Goal: Information Seeking & Learning: Learn about a topic

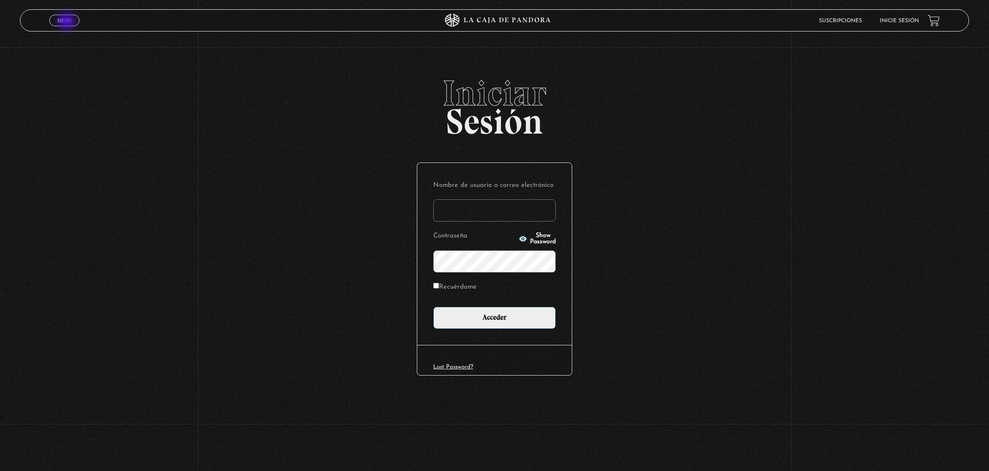
type input "DianaCh"
click at [67, 22] on span "Menu" at bounding box center [64, 20] width 15 height 5
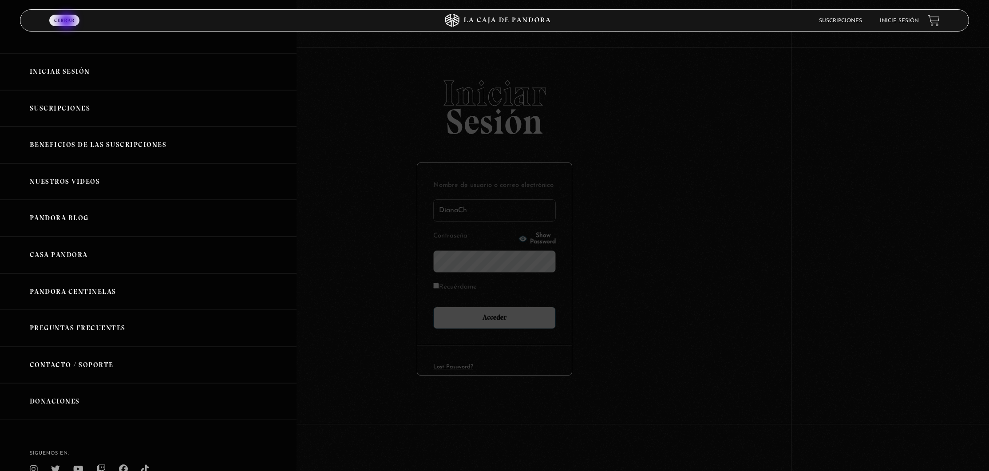
click at [67, 22] on span "Cerrar" at bounding box center [64, 20] width 20 height 5
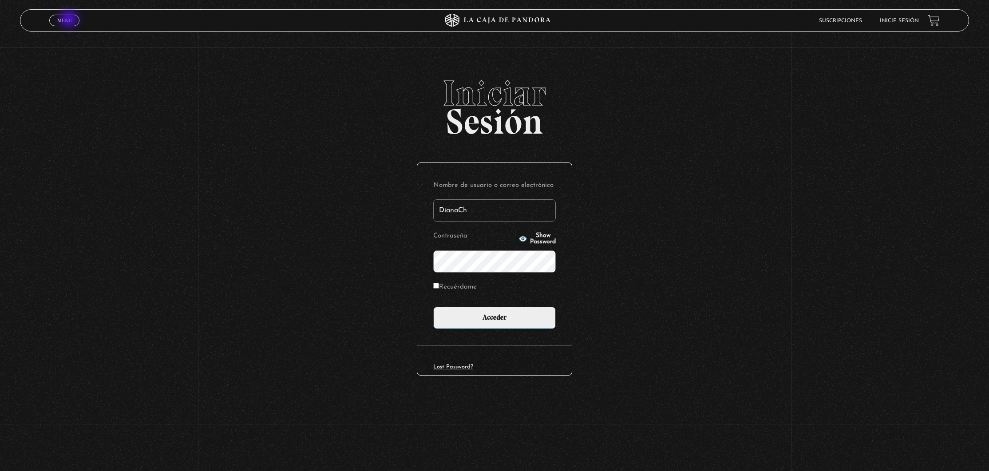
click at [69, 20] on span "Menu" at bounding box center [64, 20] width 15 height 5
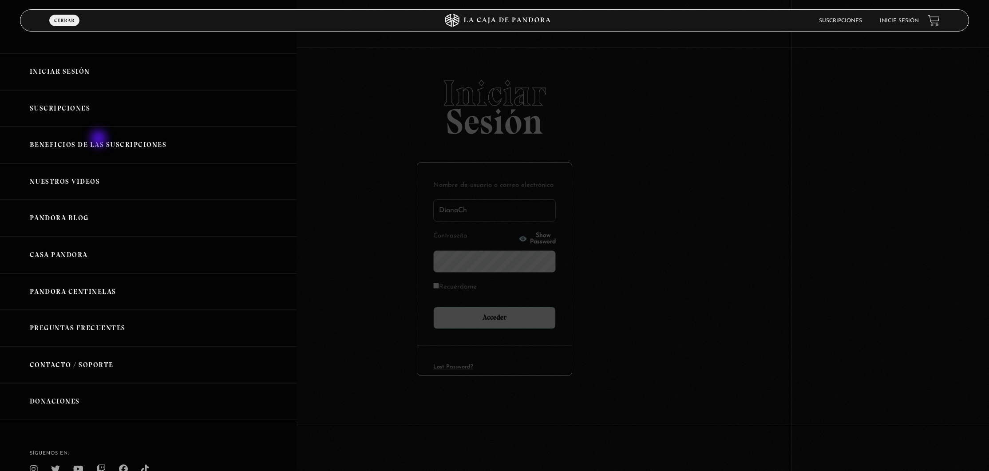
click at [99, 139] on link "Beneficios de las suscripciones" at bounding box center [148, 144] width 296 height 37
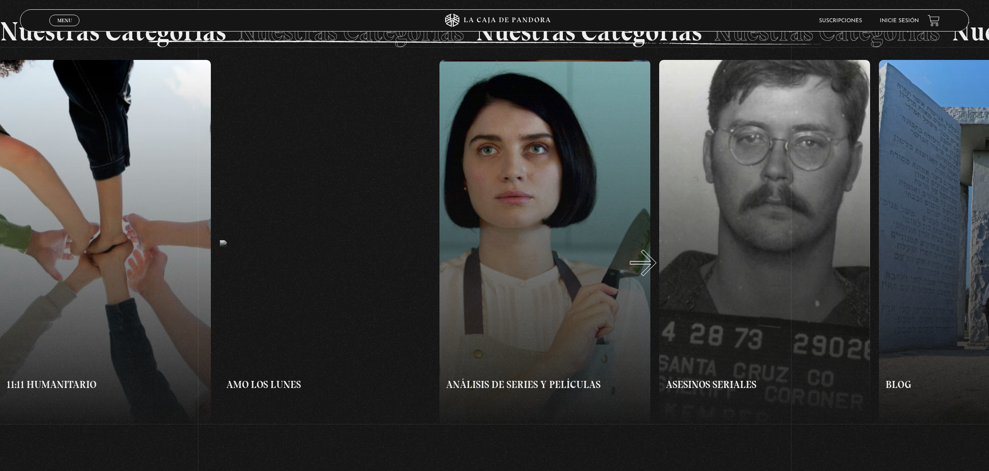
scroll to position [772, 0]
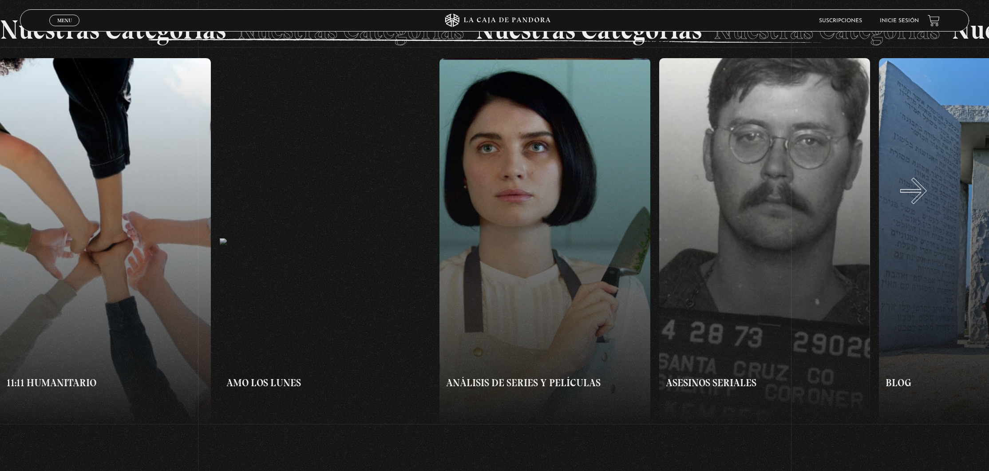
drag, startPoint x: 894, startPoint y: 204, endPoint x: 922, endPoint y: 200, distance: 28.7
click at [923, 200] on button "»" at bounding box center [741, 242] width 494 height 368
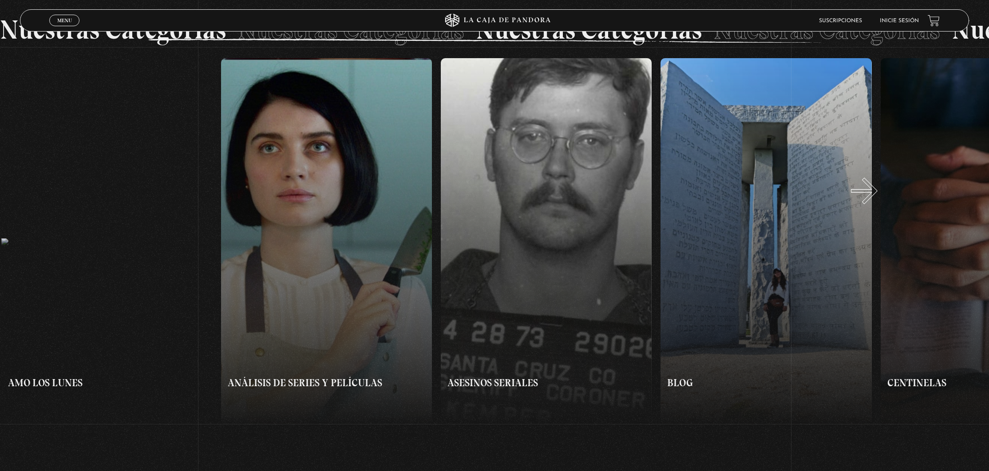
scroll to position [0, 219]
click at [875, 200] on button "»" at bounding box center [741, 242] width 494 height 368
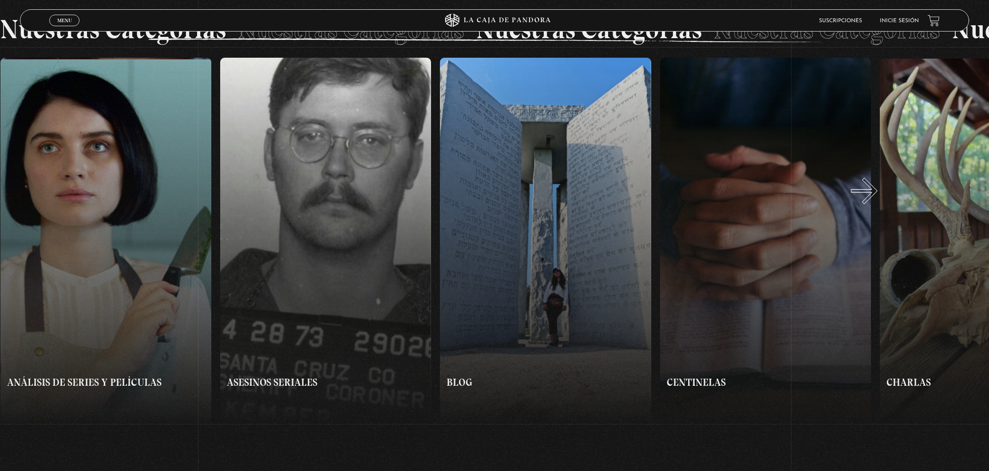
click at [875, 200] on button "»" at bounding box center [741, 242] width 494 height 368
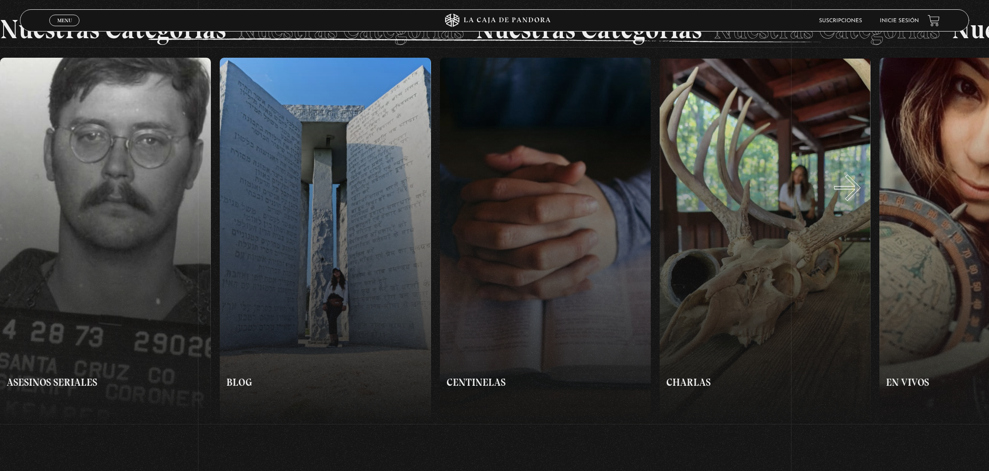
click at [889, 196] on button "»" at bounding box center [741, 242] width 494 height 368
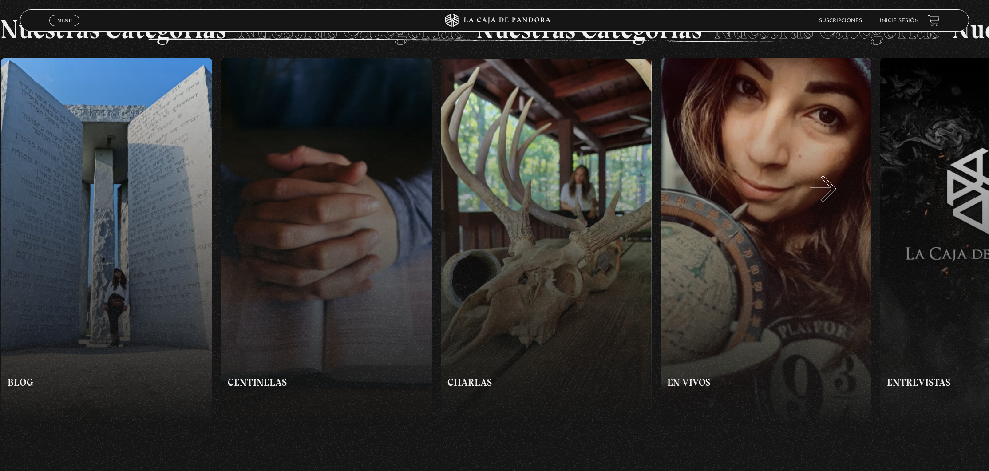
click at [834, 197] on button "»" at bounding box center [741, 242] width 494 height 368
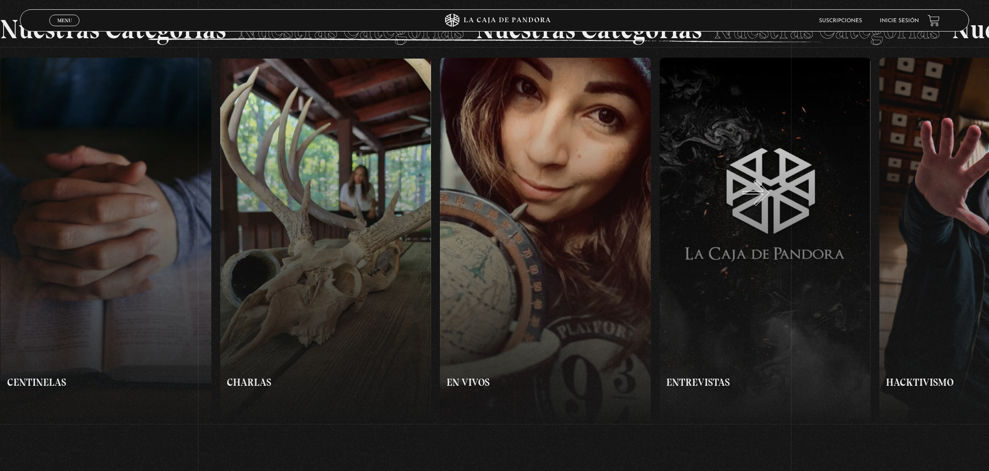
click at [767, 201] on button "»" at bounding box center [741, 242] width 494 height 368
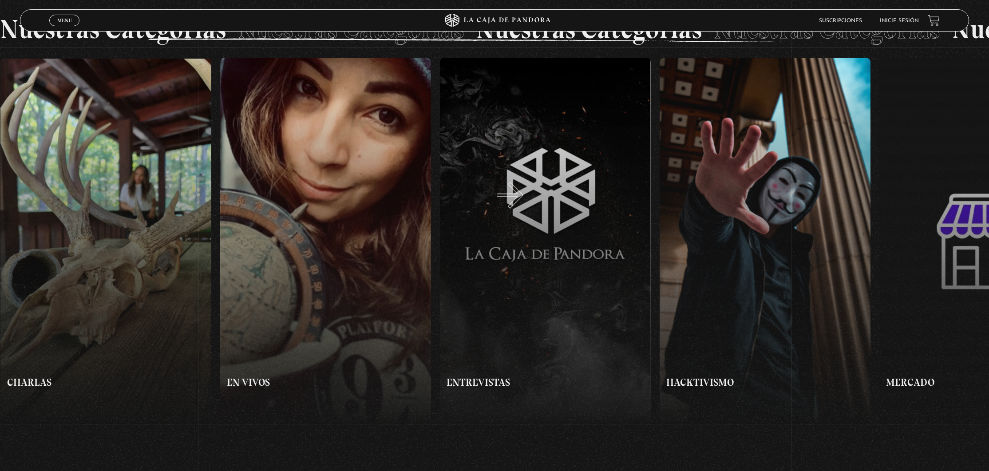
click at [521, 204] on button "»" at bounding box center [741, 242] width 494 height 368
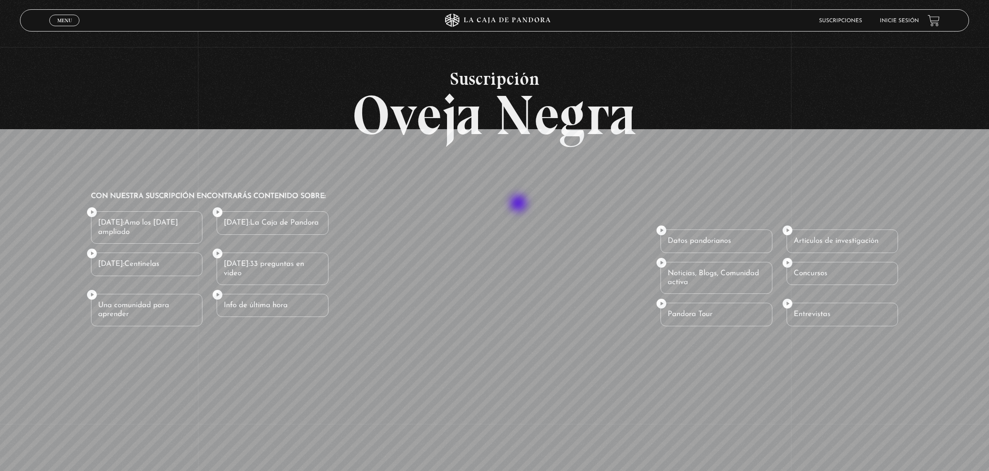
scroll to position [0, 1538]
click at [661, 231] on li "Datos pandorianos" at bounding box center [715, 240] width 111 height 23
click at [674, 230] on li "Datos pandorianos" at bounding box center [715, 240] width 111 height 23
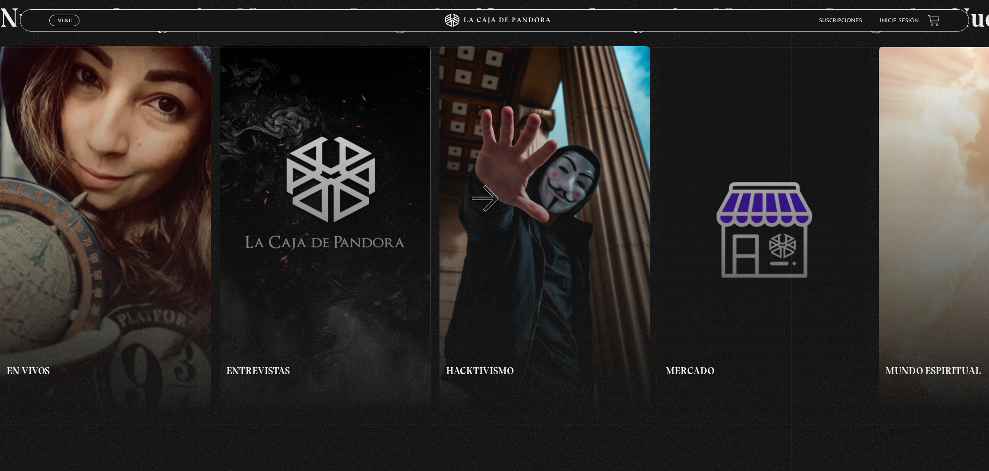
scroll to position [768, 0]
